Goal: Use online tool/utility: Utilize a website feature to perform a specific function

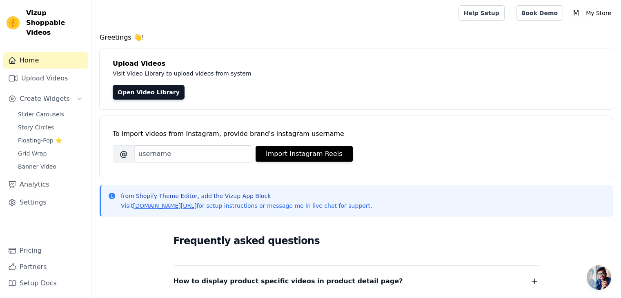
click at [197, 162] on div "To import videos from Instagram, provide brand's instagram username [PERSON_NAM…" at bounding box center [356, 141] width 487 height 50
click at [246, 153] on input "Brand's Instagram Username" at bounding box center [194, 153] width 118 height 17
paste input "ghorifashiondesigner_coaching"
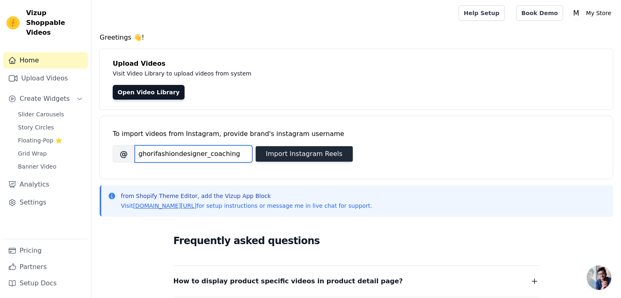
type input "ghorifashiondesigner_coaching"
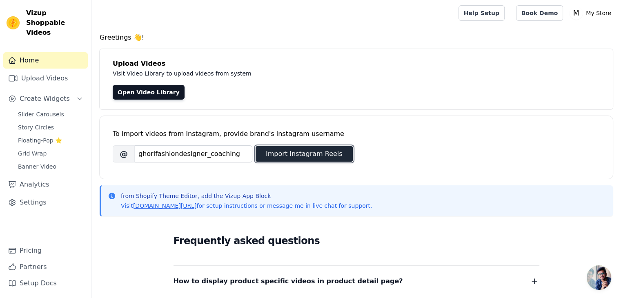
click at [289, 155] on button "Import Instagram Reels" at bounding box center [303, 154] width 97 height 16
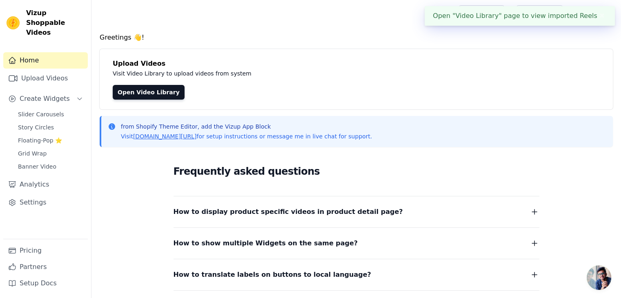
click at [597, 15] on button "✖" at bounding box center [601, 16] width 9 height 10
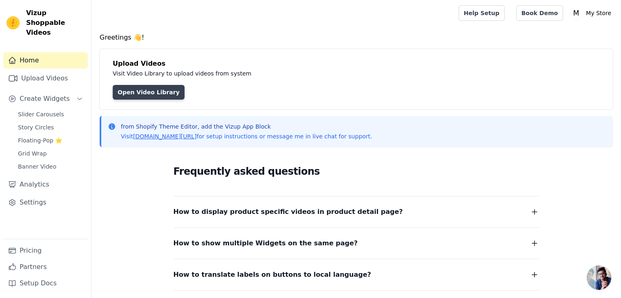
click at [129, 90] on link "Open Video Library" at bounding box center [149, 92] width 72 height 15
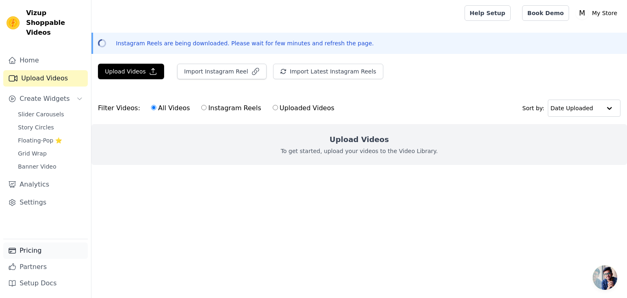
click at [36, 249] on link "Pricing" at bounding box center [45, 250] width 84 height 16
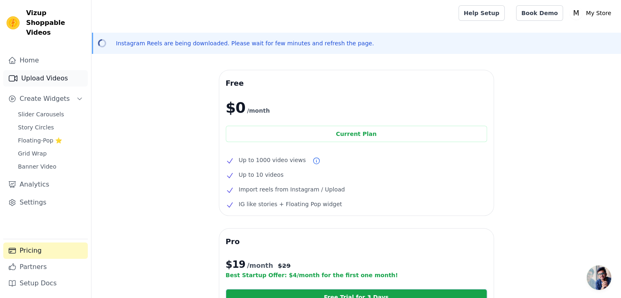
click at [48, 70] on link "Upload Videos" at bounding box center [45, 78] width 84 height 16
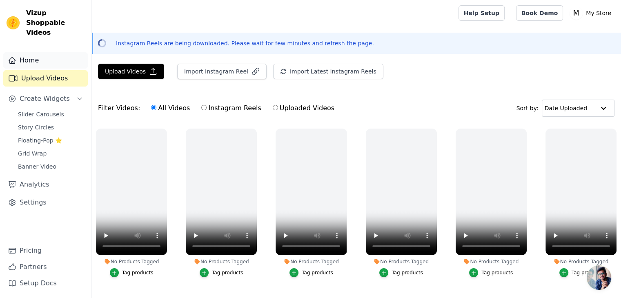
click at [49, 52] on link "Home" at bounding box center [45, 60] width 84 height 16
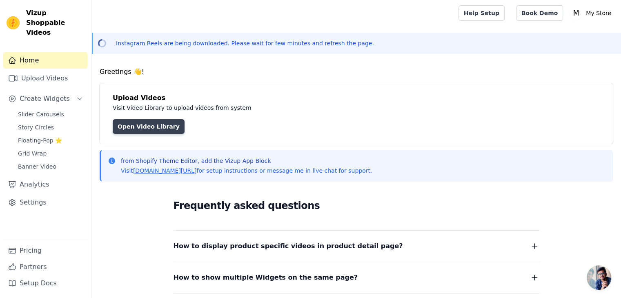
click at [144, 119] on link "Open Video Library" at bounding box center [149, 126] width 72 height 15
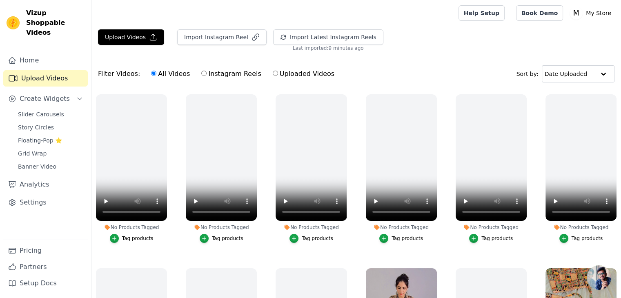
click at [175, 85] on div "Filter Videos: All Videos Instagram Reels Uploaded Videos Sort by: Date Uploaded" at bounding box center [355, 74] width 529 height 32
click at [345, 95] on icon "button" at bounding box center [345, 96] width 6 height 6
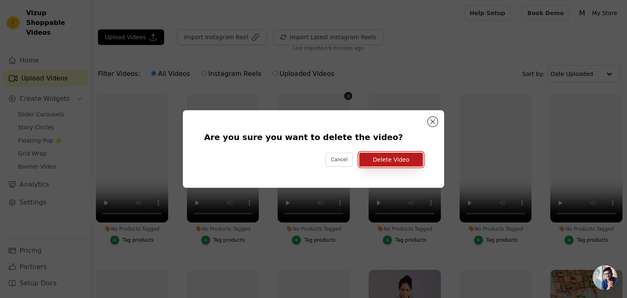
click at [387, 159] on button "Delete Video" at bounding box center [391, 160] width 64 height 14
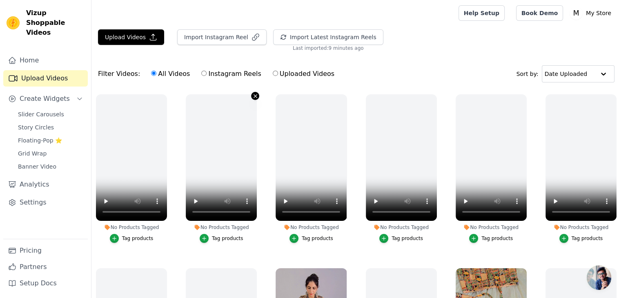
click at [254, 95] on icon "button" at bounding box center [255, 95] width 3 height 3
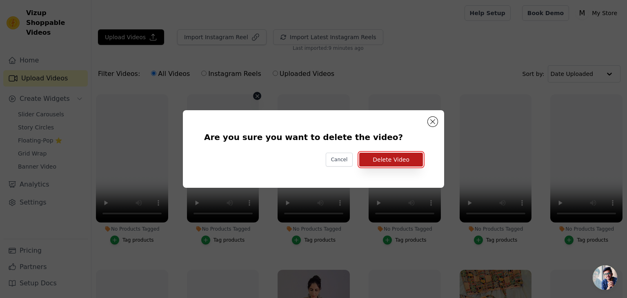
click at [381, 158] on button "Delete Video" at bounding box center [391, 160] width 64 height 14
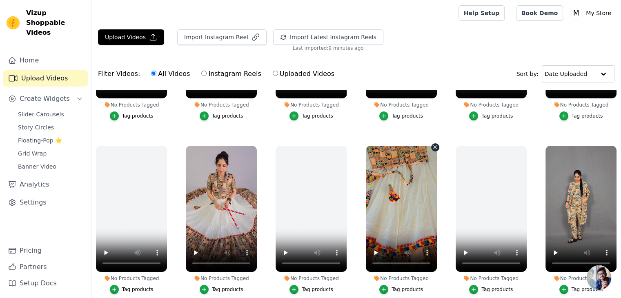
scroll to position [163, 0]
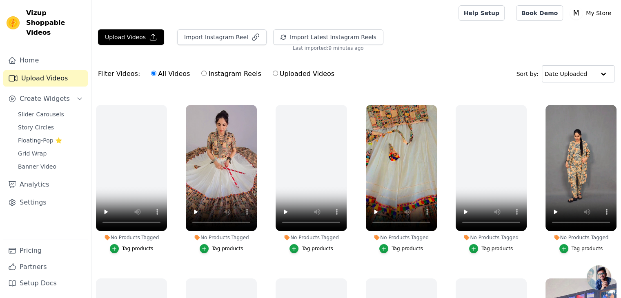
click at [418, 72] on div "Filter Videos: All Videos Instagram Reels Uploaded Videos Sort by: Date Uploaded" at bounding box center [355, 74] width 529 height 32
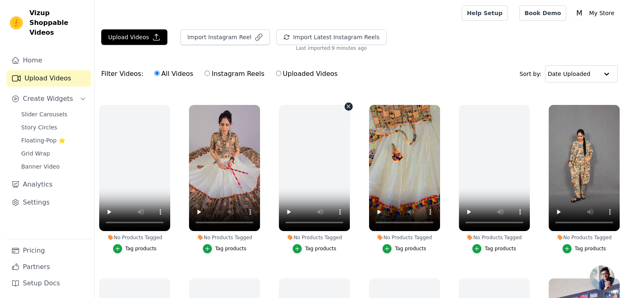
scroll to position [0, 0]
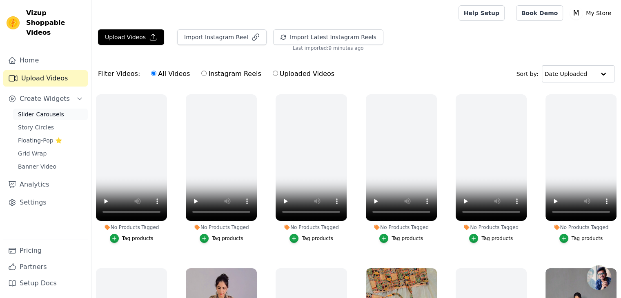
click at [35, 110] on span "Slider Carousels" at bounding box center [41, 114] width 46 height 8
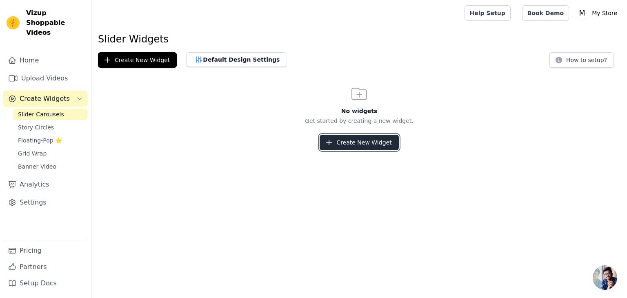
click at [356, 149] on button "Create New Widget" at bounding box center [358, 143] width 79 height 16
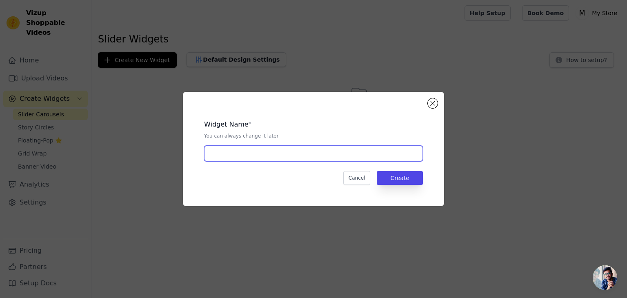
click at [338, 152] on input "text" at bounding box center [313, 154] width 219 height 16
type input "reels slider"
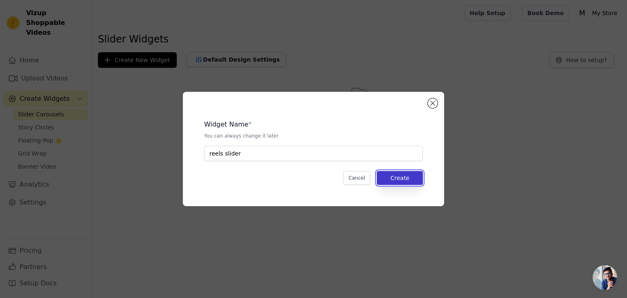
click at [385, 178] on button "Create" at bounding box center [400, 178] width 46 height 14
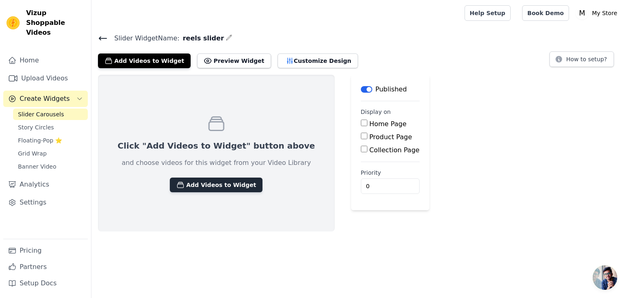
click at [220, 186] on button "Add Videos to Widget" at bounding box center [216, 184] width 93 height 15
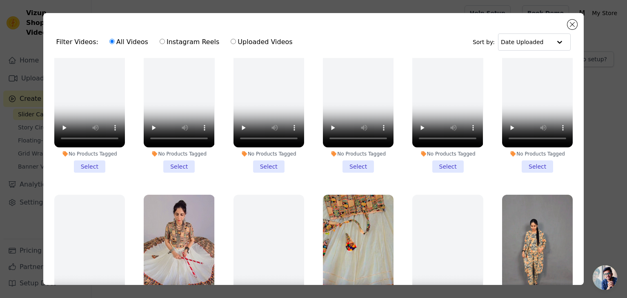
scroll to position [163, 0]
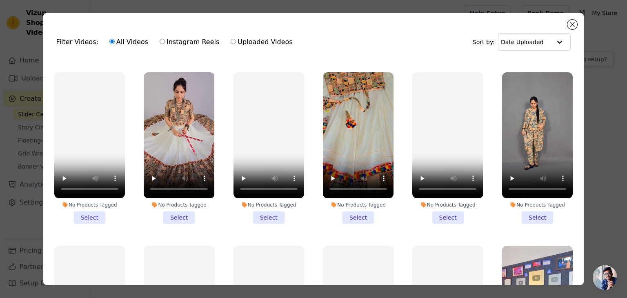
click at [180, 213] on li "No Products Tagged Select" at bounding box center [179, 147] width 71 height 151
click at [0, 0] on input "No Products Tagged Select" at bounding box center [0, 0] width 0 height 0
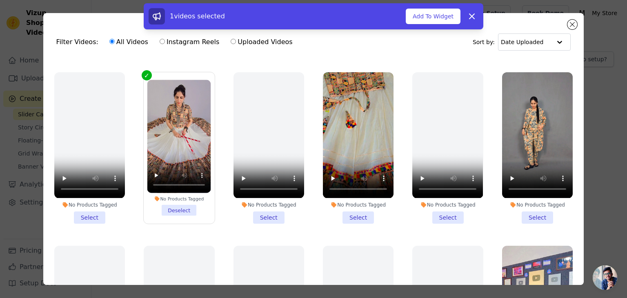
scroll to position [204, 0]
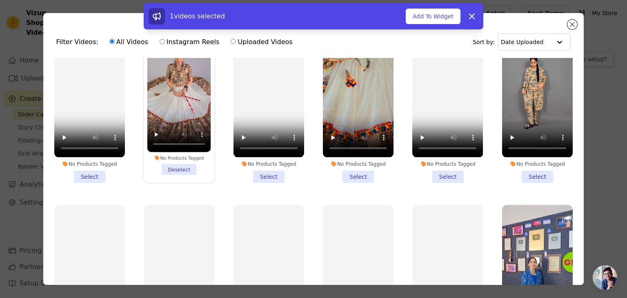
click at [355, 173] on li "No Products Tagged Select" at bounding box center [358, 106] width 71 height 151
click at [0, 0] on input "No Products Tagged Select" at bounding box center [0, 0] width 0 height 0
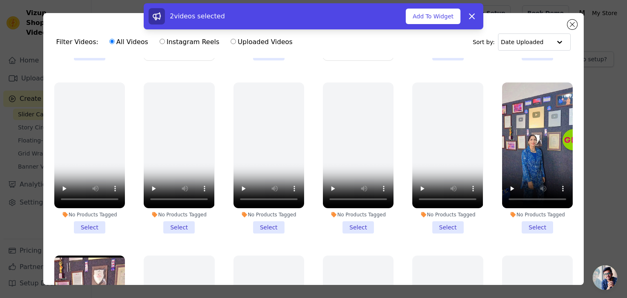
scroll to position [408, 0]
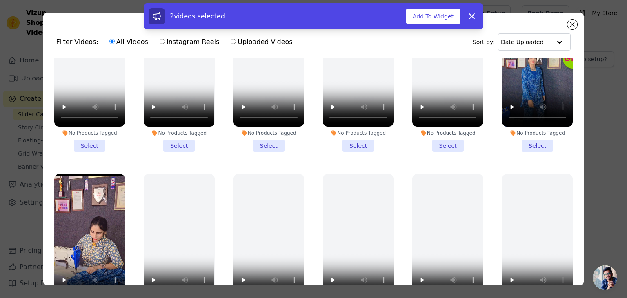
click at [528, 137] on li "No Products Tagged Select" at bounding box center [537, 76] width 71 height 151
click at [0, 0] on input "No Products Tagged Select" at bounding box center [0, 0] width 0 height 0
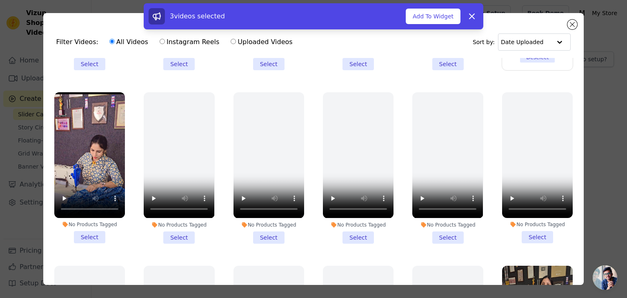
scroll to position [530, 0]
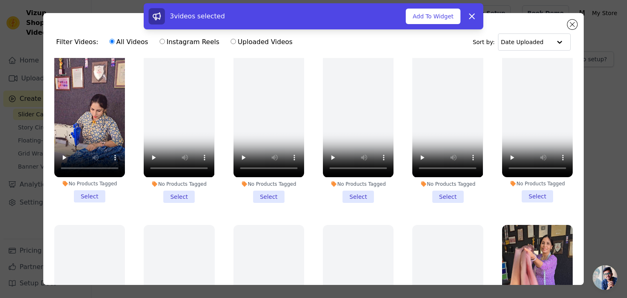
click at [96, 185] on li "No Products Tagged Select" at bounding box center [89, 126] width 71 height 151
click at [0, 0] on input "No Products Tagged Select" at bounding box center [0, 0] width 0 height 0
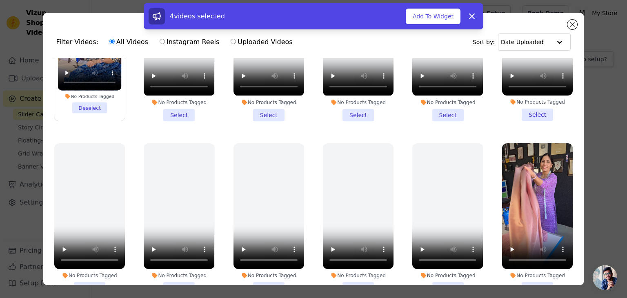
scroll to position [694, 0]
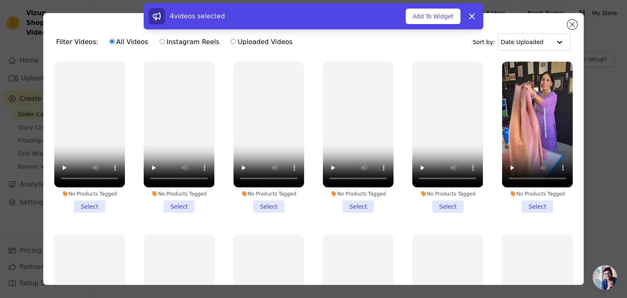
click at [524, 190] on li "No Products Tagged Select" at bounding box center [537, 137] width 71 height 151
click at [0, 0] on input "No Products Tagged Select" at bounding box center [0, 0] width 0 height 0
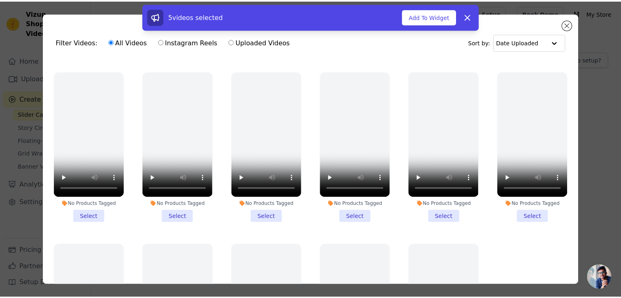
scroll to position [923, 0]
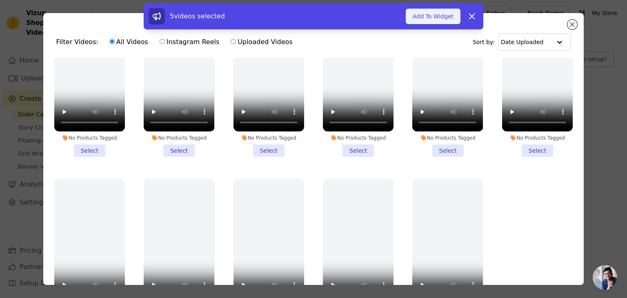
click at [435, 19] on button "Add To Widget" at bounding box center [433, 17] width 55 height 16
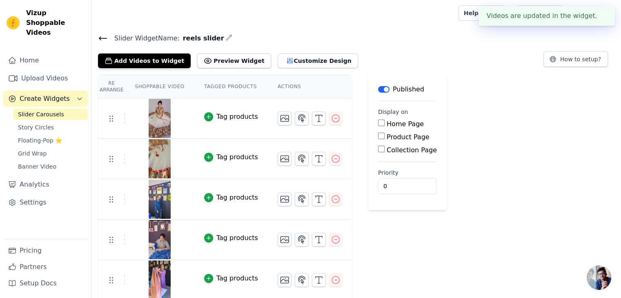
click at [378, 124] on input "Home Page" at bounding box center [381, 123] width 7 height 7
checkbox input "true"
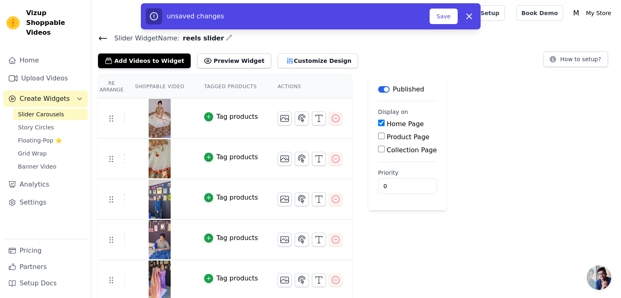
click at [378, 135] on input "Product Page" at bounding box center [381, 136] width 7 height 7
checkbox input "true"
click at [378, 173] on input "Collection Page" at bounding box center [381, 172] width 7 height 7
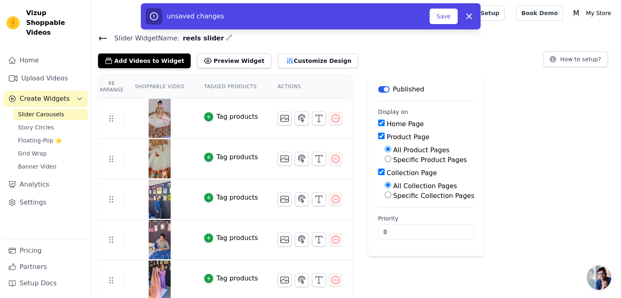
click at [378, 173] on input "Collection Page" at bounding box center [381, 172] width 7 height 7
checkbox input "false"
click at [378, 137] on input "Product Page" at bounding box center [381, 136] width 7 height 7
checkbox input "false"
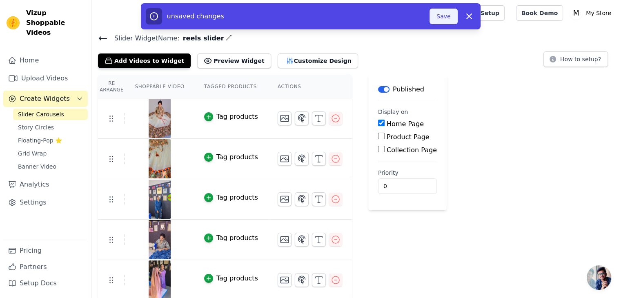
click at [445, 13] on button "Save" at bounding box center [443, 17] width 28 height 16
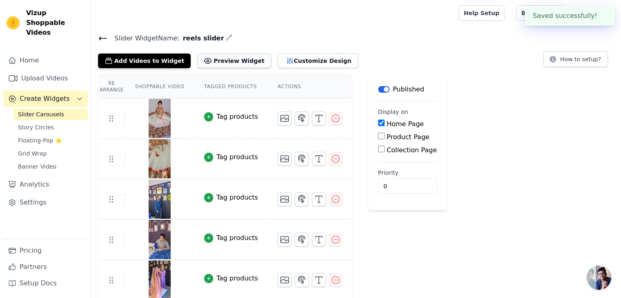
click at [234, 64] on button "Preview Widget" at bounding box center [233, 60] width 73 height 15
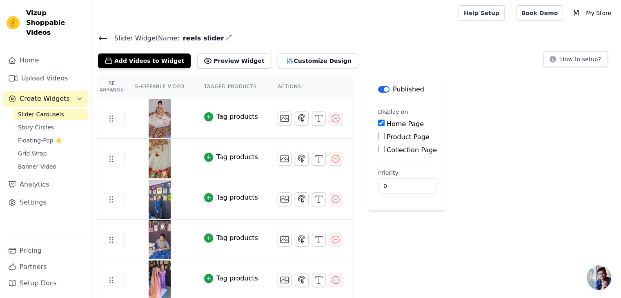
scroll to position [2, 0]
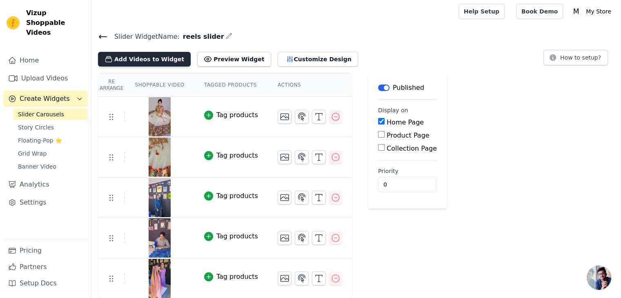
click at [162, 60] on button "Add Videos to Widget" at bounding box center [144, 59] width 93 height 15
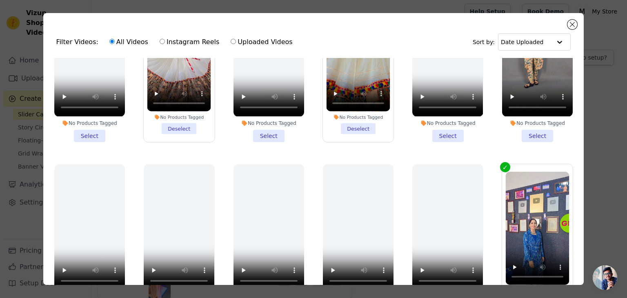
scroll to position [204, 0]
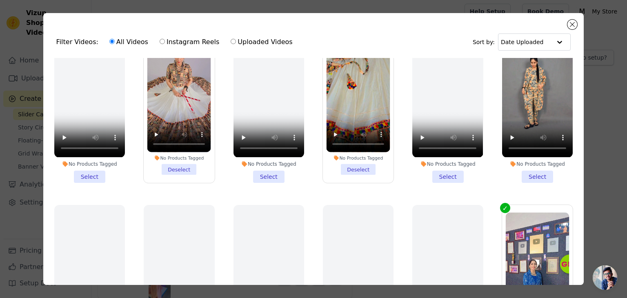
click at [522, 169] on li "No Products Tagged Select" at bounding box center [537, 106] width 71 height 151
click at [0, 0] on input "No Products Tagged Select" at bounding box center [0, 0] width 0 height 0
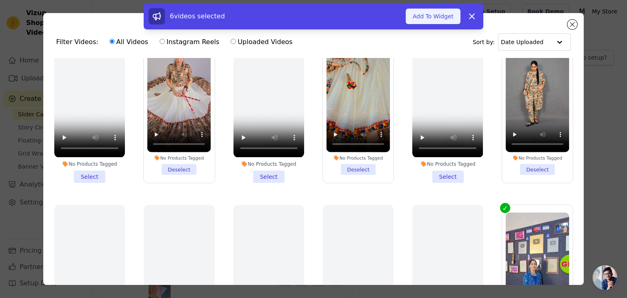
click at [443, 14] on button "Add To Widget" at bounding box center [433, 17] width 55 height 16
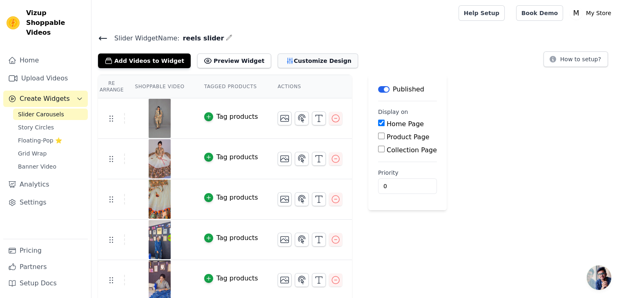
click at [288, 63] on button "Customize Design" at bounding box center [317, 60] width 80 height 15
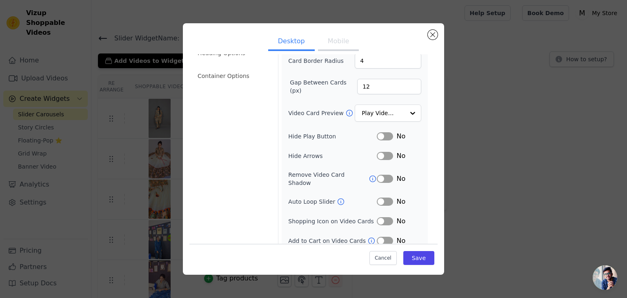
scroll to position [0, 0]
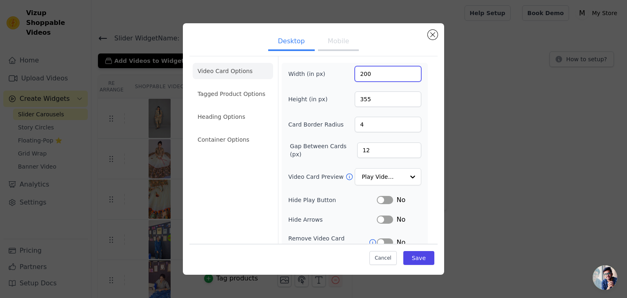
click at [359, 75] on input "200" at bounding box center [388, 74] width 67 height 16
click at [324, 84] on div "Width (in px) 200 Height (in px) 355 Card Border Radius 4 Gap Between Cards (px…" at bounding box center [354, 187] width 133 height 243
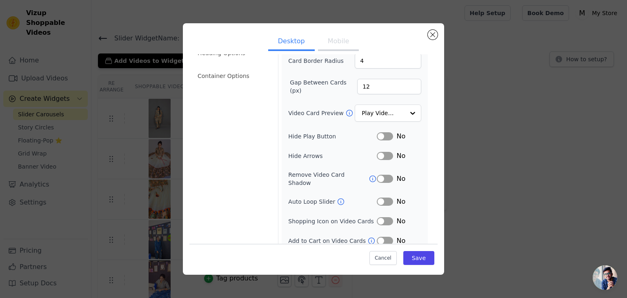
click at [377, 237] on button "Label" at bounding box center [385, 241] width 16 height 8
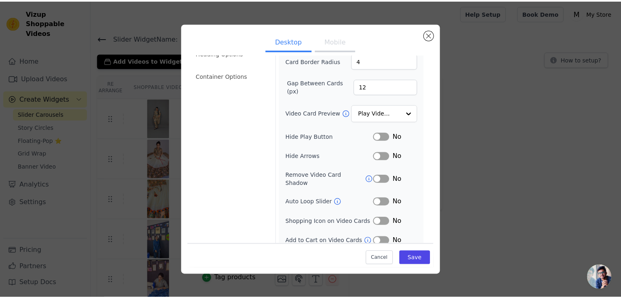
scroll to position [0, 0]
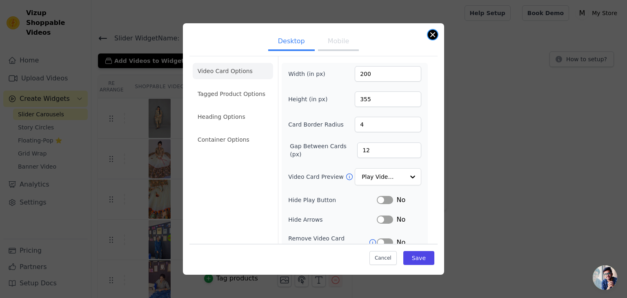
click at [434, 36] on button "Close modal" at bounding box center [433, 35] width 10 height 10
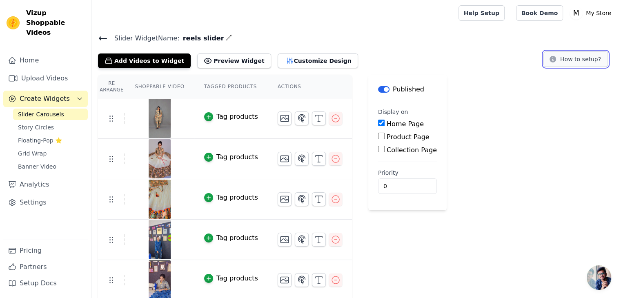
click at [595, 64] on button "How to setup?" at bounding box center [575, 59] width 64 height 16
